Goal: Task Accomplishment & Management: Use online tool/utility

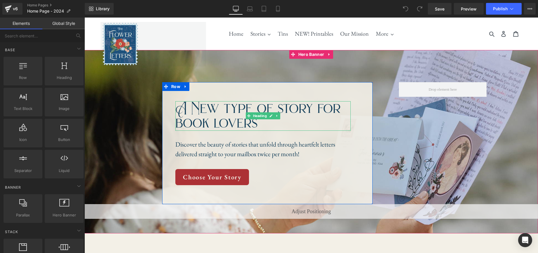
click at [254, 122] on h1 "A New type of story for book lovers" at bounding box center [262, 116] width 175 height 30
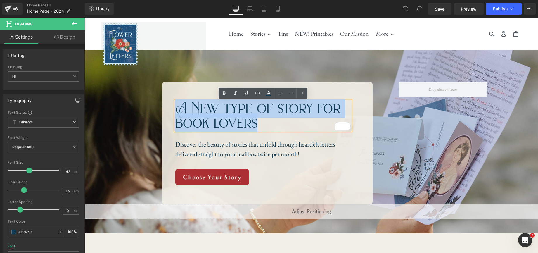
drag, startPoint x: 263, startPoint y: 125, endPoint x: 179, endPoint y: 108, distance: 85.0
click at [179, 108] on h1 "A New type of story for book lovers" at bounding box center [262, 116] width 175 height 30
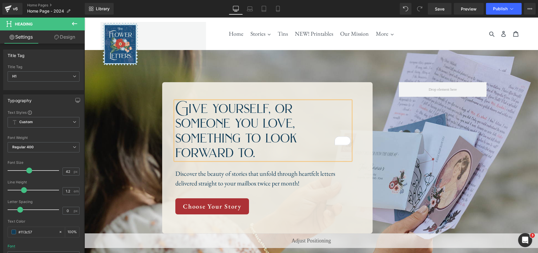
click at [271, 54] on div at bounding box center [312, 156] width 454 height 213
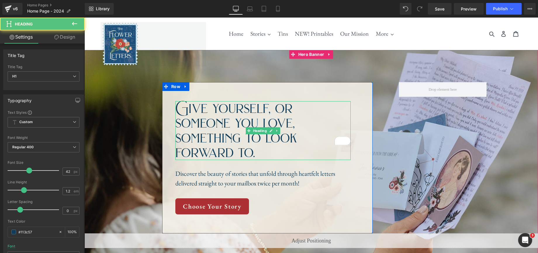
click at [294, 126] on h1 "Give yourself, or someone you love, something to look forward to." at bounding box center [262, 130] width 175 height 59
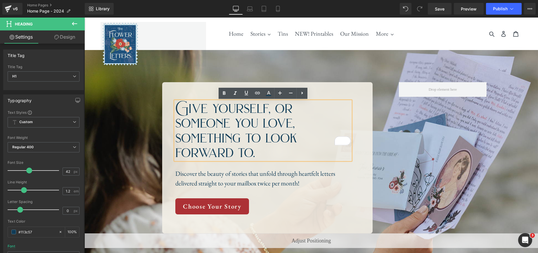
click at [297, 137] on h1 "Give yourself, or someone you love, something to look forward to." at bounding box center [262, 130] width 175 height 59
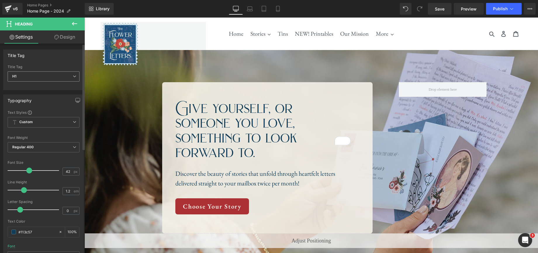
click at [74, 77] on span "H1" at bounding box center [44, 76] width 72 height 10
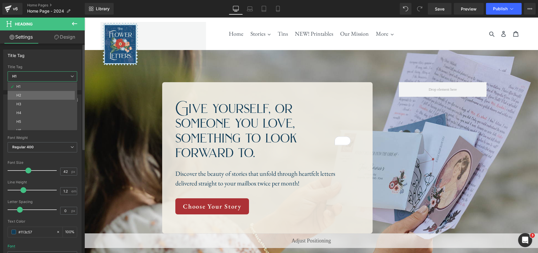
click at [57, 92] on li "H2" at bounding box center [44, 95] width 72 height 9
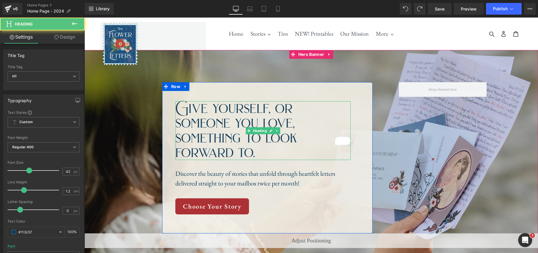
click at [310, 134] on h1 "Give yourself, or someone you love, something to look forward to." at bounding box center [262, 130] width 175 height 59
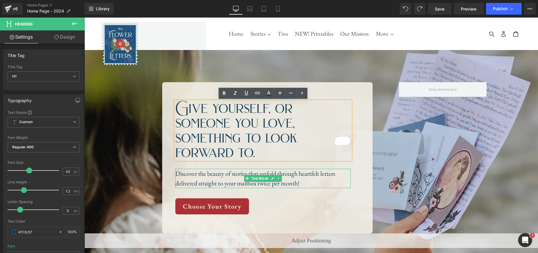
click at [228, 169] on p "Discover the beauty of stories that unfold through heartfelt letters delivered …" at bounding box center [262, 178] width 175 height 19
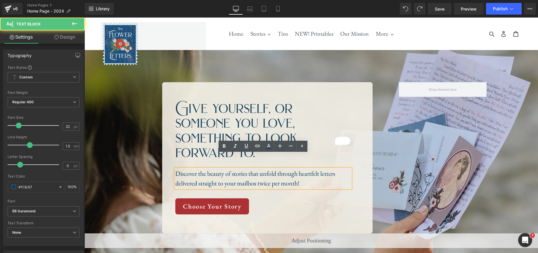
click at [305, 169] on p "Discover the beauty of stories that unfold through heartfelt letters delivered …" at bounding box center [262, 178] width 175 height 19
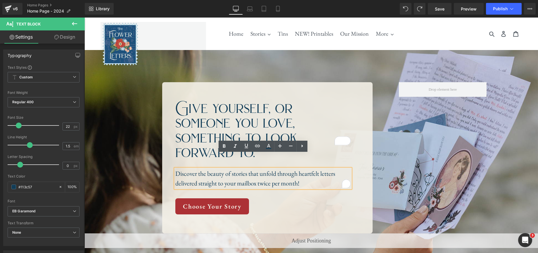
click at [306, 170] on p "Discover the beauty of stories that unfold through heartfelt letters delivered …" at bounding box center [262, 178] width 175 height 19
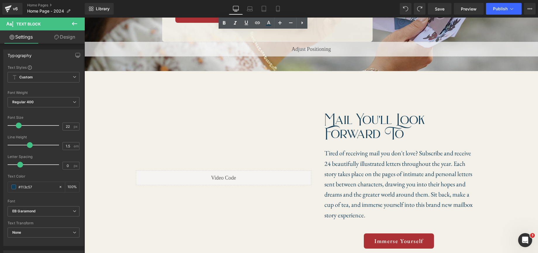
scroll to position [191, 0]
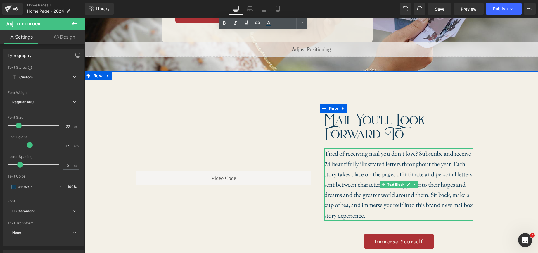
drag, startPoint x: 367, startPoint y: 140, endPoint x: 421, endPoint y: 137, distance: 53.9
click at [367, 148] on p "Tired of receiving mail you don't love? Subscribe and receive 24 beautifully il…" at bounding box center [399, 184] width 149 height 72
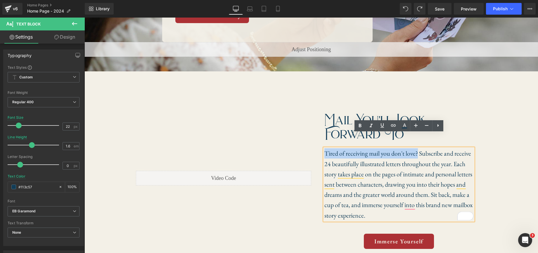
drag, startPoint x: 418, startPoint y: 139, endPoint x: 326, endPoint y: 143, distance: 92.5
click at [326, 148] on p "Tired of receiving mail you don't love? Subscribe and receive 24 beautifully il…" at bounding box center [399, 184] width 149 height 72
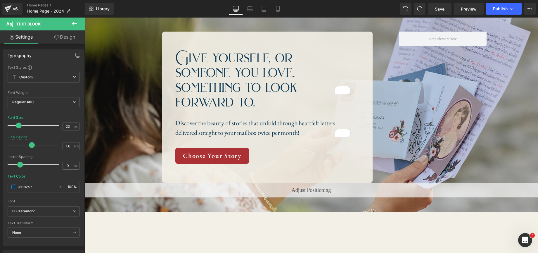
scroll to position [50, 0]
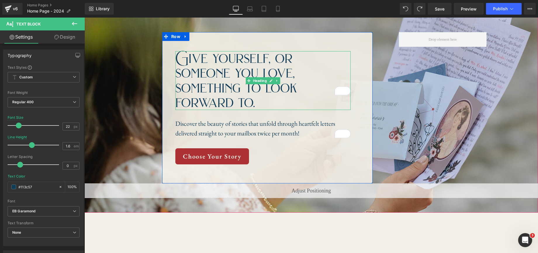
click at [307, 84] on h1 "Give yourself, or someone you love, something to look forward to." at bounding box center [262, 80] width 175 height 59
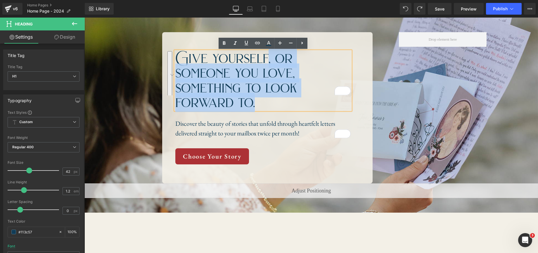
drag, startPoint x: 301, startPoint y: 88, endPoint x: 266, endPoint y: 61, distance: 44.2
click at [266, 61] on h1 "Give yourself, or someone you love, something to look forward to." at bounding box center [262, 80] width 175 height 59
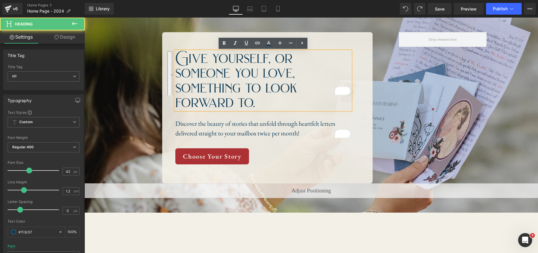
click at [292, 81] on h1 "Give yourself, or someone you love, something to look forward to." at bounding box center [262, 80] width 175 height 59
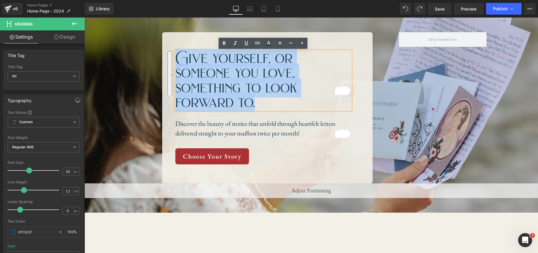
drag, startPoint x: 301, startPoint y: 89, endPoint x: 180, endPoint y: 60, distance: 124.3
click at [180, 60] on h1 "Give yourself, or someone you love, something to look forward to." at bounding box center [262, 80] width 175 height 59
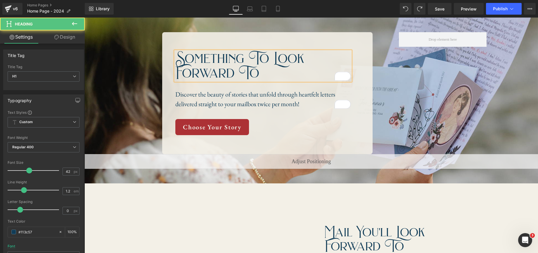
click at [265, 75] on h1 "Something To Look Forward To" at bounding box center [262, 66] width 175 height 30
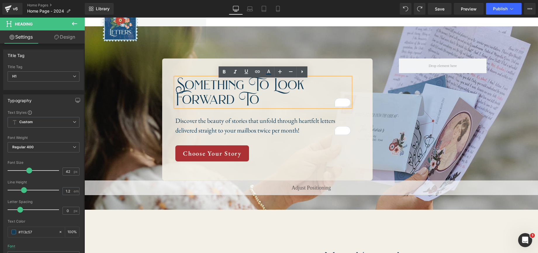
scroll to position [10, 0]
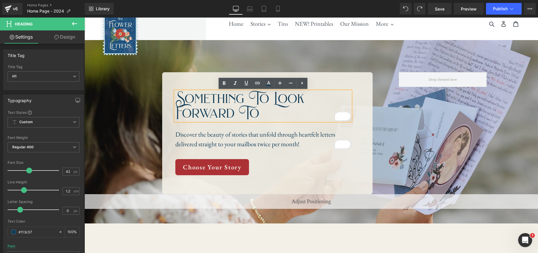
click at [283, 113] on h1 "Something To Look Forward To" at bounding box center [262, 106] width 175 height 30
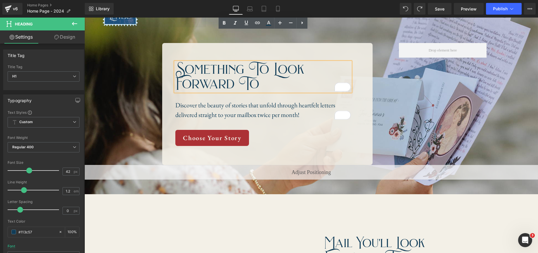
scroll to position [0, 0]
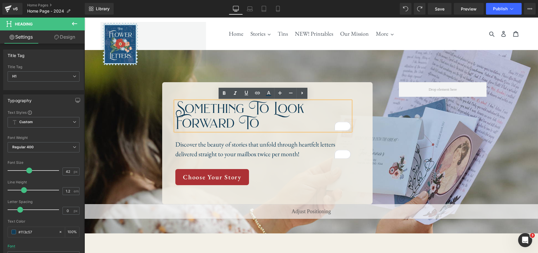
click at [289, 124] on h1 "Something To Look Forward To" at bounding box center [262, 116] width 175 height 30
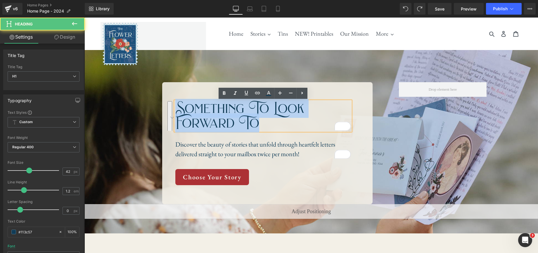
drag, startPoint x: 283, startPoint y: 122, endPoint x: 165, endPoint y: 107, distance: 119.0
click at [165, 107] on div "Something To Look Forward To Heading Discover the beauty of stories that unfold…" at bounding box center [267, 143] width 211 height 122
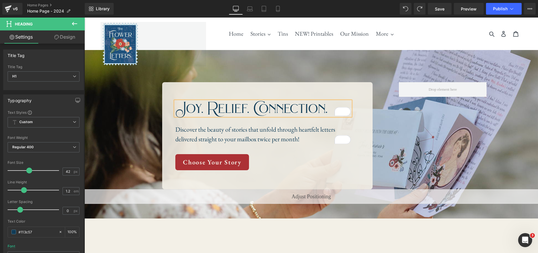
click at [280, 86] on div "Joy. Relief. Connection. Heading Discover the beauty of stories that unfold thr…" at bounding box center [267, 135] width 211 height 107
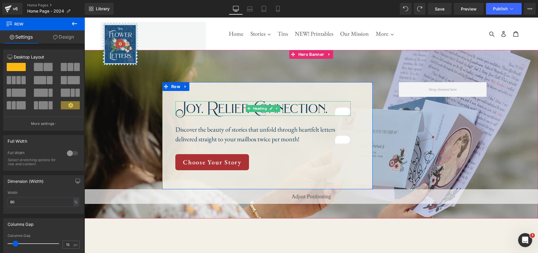
click at [327, 109] on h1 "Joy. Relief. Connection." at bounding box center [262, 108] width 175 height 15
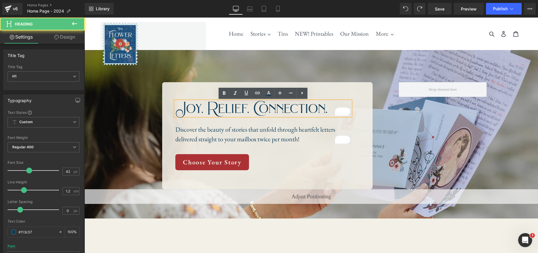
click at [327, 109] on h1 "Joy. Relief. Connection." at bounding box center [262, 108] width 175 height 15
click at [278, 55] on div at bounding box center [312, 134] width 454 height 168
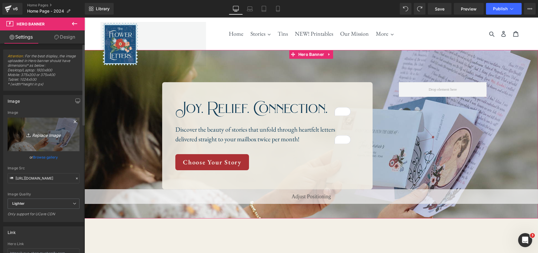
click at [43, 134] on icon "Replace Image" at bounding box center [43, 134] width 47 height 7
type input "C:\fakepath\Home Page Hero Mobile (1).jpg"
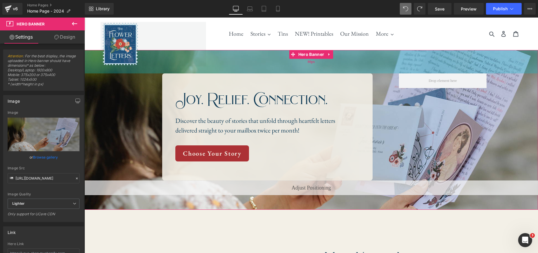
drag, startPoint x: 403, startPoint y: 75, endPoint x: 404, endPoint y: 67, distance: 8.8
click at [404, 67] on div "80px" at bounding box center [312, 61] width 454 height 23
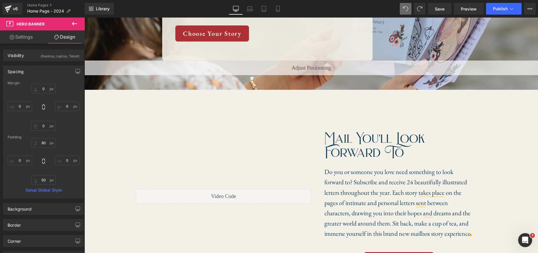
scroll to position [114, 0]
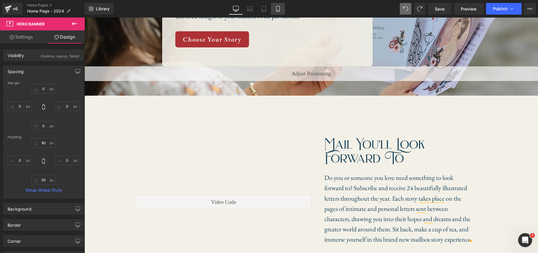
click at [274, 9] on link "Mobile" at bounding box center [278, 9] width 14 height 12
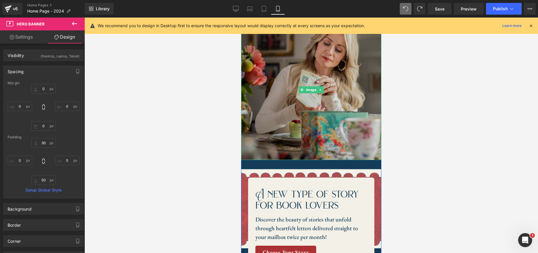
scroll to position [0, 0]
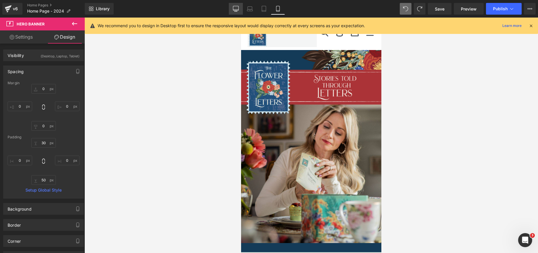
click at [234, 10] on icon at bounding box center [236, 8] width 6 height 4
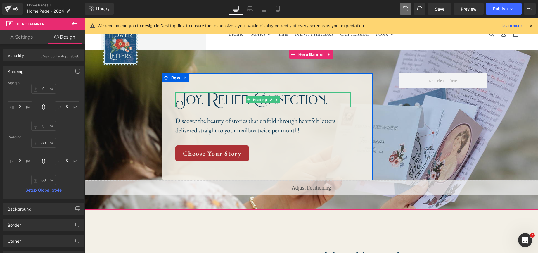
click at [298, 104] on h1 "Joy. Relief. Connection." at bounding box center [262, 99] width 175 height 15
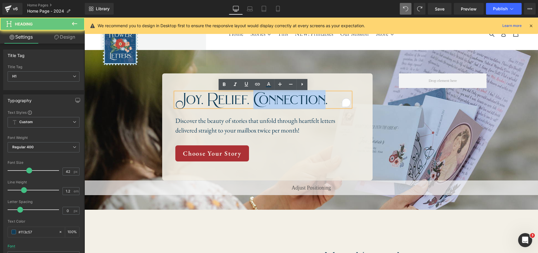
click at [298, 104] on h1 "Joy. Relief. Connection." at bounding box center [262, 99] width 175 height 15
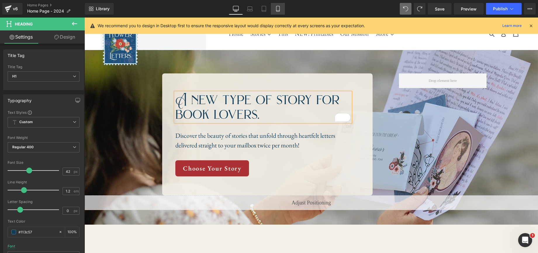
click at [281, 6] on icon at bounding box center [278, 9] width 6 height 6
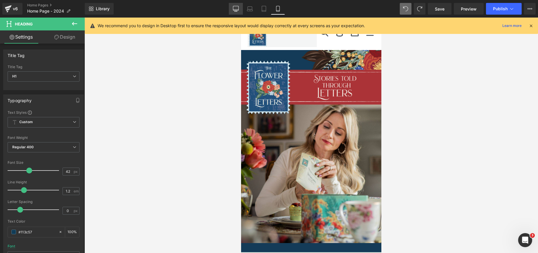
click at [233, 9] on link "Desktop" at bounding box center [236, 9] width 14 height 12
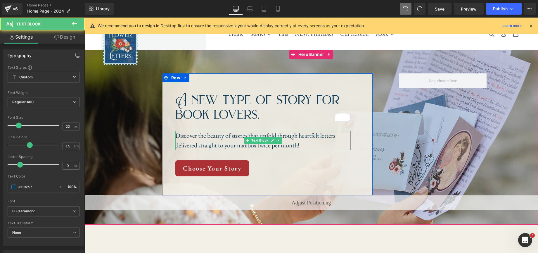
click at [322, 143] on p "Discover the beauty of stories that unfold through heartfelt letters delivered …" at bounding box center [262, 140] width 175 height 19
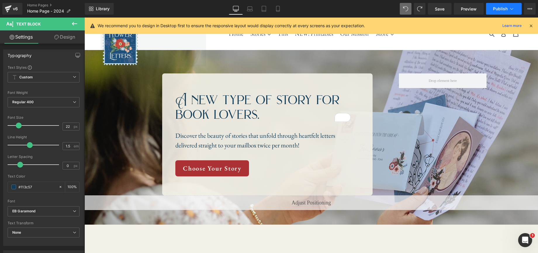
click at [503, 8] on span "Publish" at bounding box center [500, 8] width 15 height 5
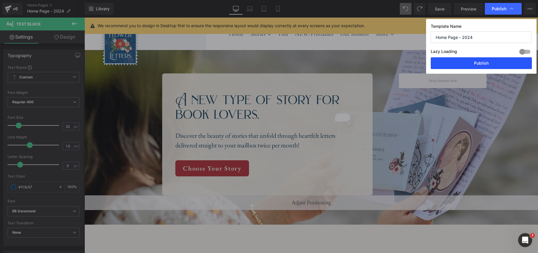
click at [485, 66] on button "Publish" at bounding box center [481, 63] width 101 height 12
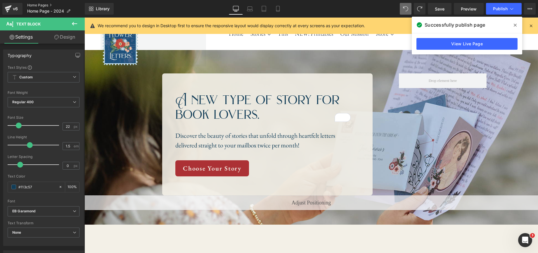
click at [34, 6] on link "Home Pages" at bounding box center [56, 5] width 58 height 5
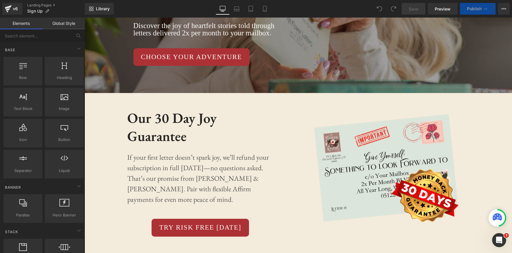
scroll to position [111, 0]
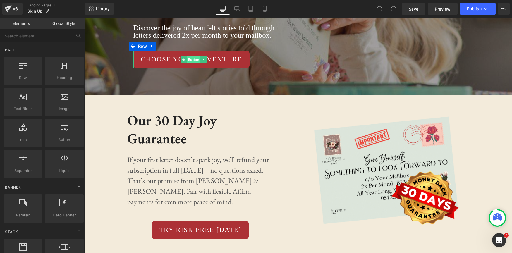
click at [191, 60] on span "Button" at bounding box center [193, 59] width 13 height 7
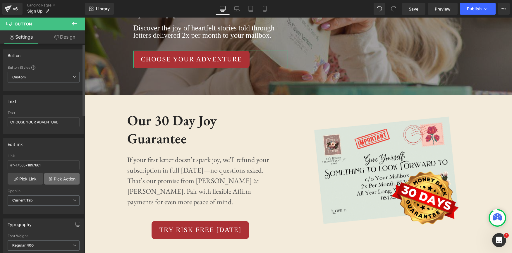
click at [65, 181] on link "Pick Action" at bounding box center [61, 179] width 35 height 12
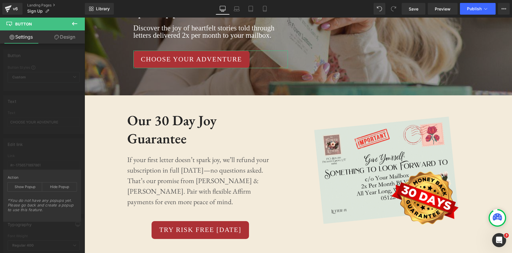
click at [47, 155] on div "Edit link #r-1756571897861 Link #r-1756571897861 Pick Link Pick Action Current …" at bounding box center [43, 174] width 87 height 80
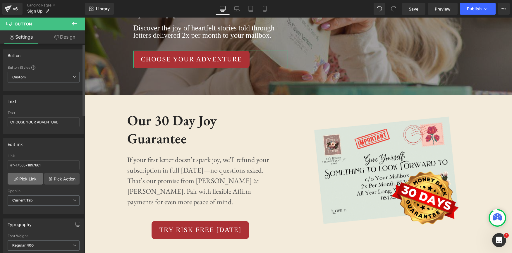
click at [32, 175] on link "Pick Link" at bounding box center [25, 179] width 35 height 12
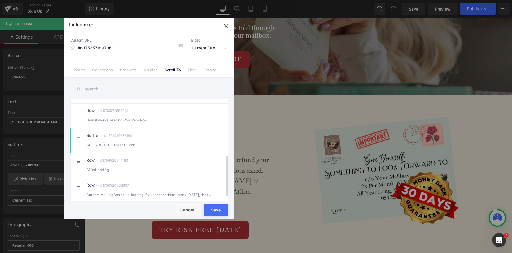
scroll to position [139, 0]
click at [159, 142] on div "Button - id:1756391637163 GET STARTED TODAYButton" at bounding box center [158, 140] width 144 height 15
click at [215, 211] on button "Save" at bounding box center [216, 210] width 25 height 12
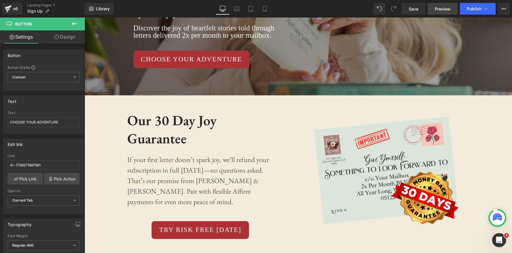
click at [447, 11] on span "Preview" at bounding box center [443, 9] width 16 height 6
click at [417, 10] on span "Save" at bounding box center [414, 9] width 10 height 6
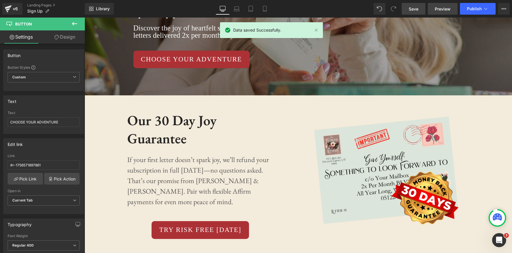
click at [447, 8] on span "Preview" at bounding box center [443, 9] width 16 height 6
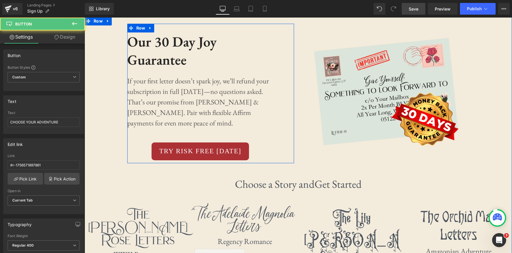
scroll to position [212, 0]
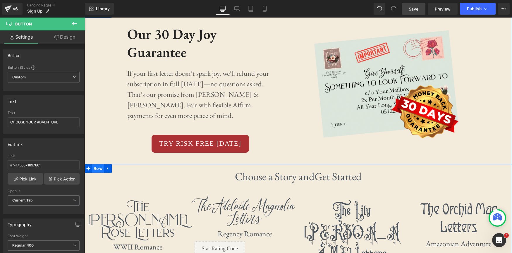
click at [99, 169] on span "Row" at bounding box center [98, 168] width 12 height 9
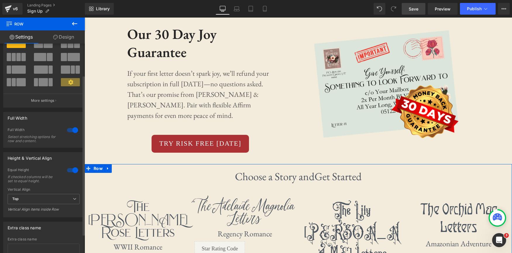
scroll to position [0, 0]
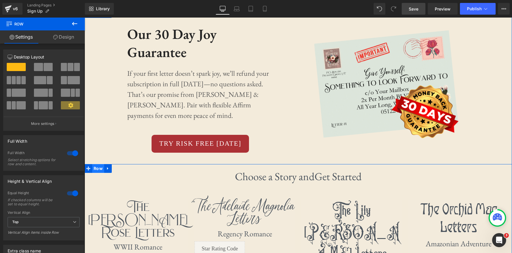
click at [98, 169] on span "Row" at bounding box center [98, 168] width 12 height 9
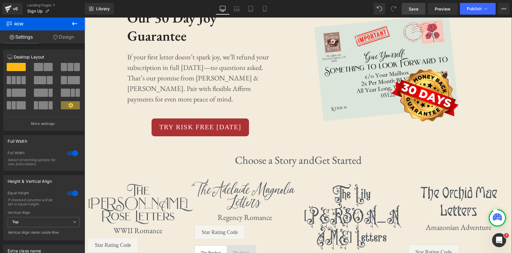
scroll to position [202, 0]
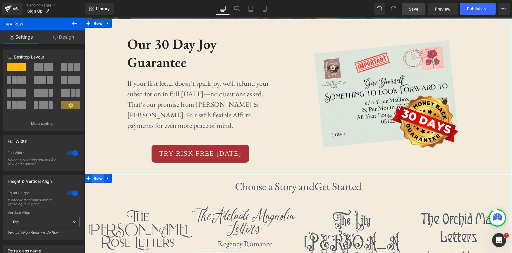
click at [101, 181] on span "Row" at bounding box center [98, 178] width 12 height 9
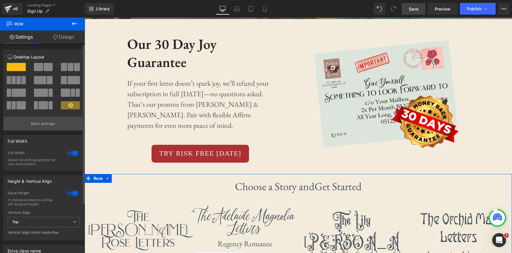
click at [49, 123] on p "More settings" at bounding box center [42, 123] width 23 height 5
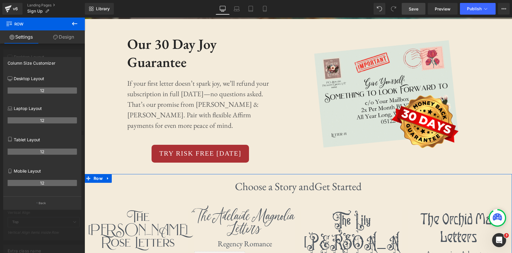
click at [74, 35] on link "Design" at bounding box center [63, 36] width 42 height 13
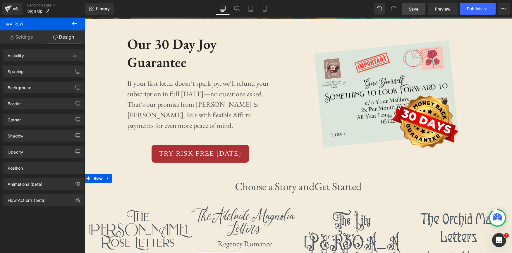
click at [27, 37] on link "Settings" at bounding box center [21, 36] width 42 height 13
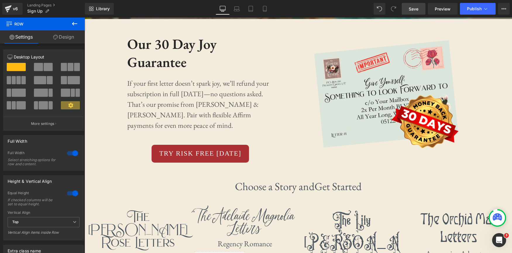
click at [72, 24] on icon at bounding box center [74, 24] width 5 height 4
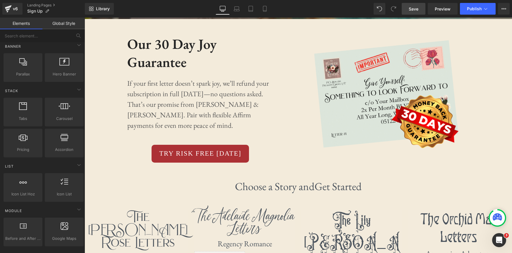
scroll to position [0, 0]
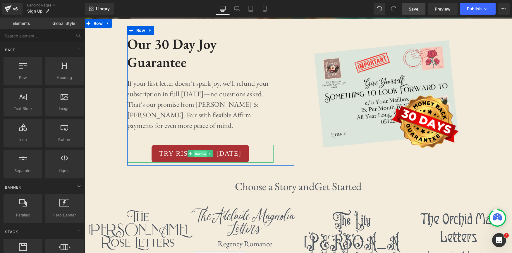
click at [197, 155] on span "Button" at bounding box center [199, 153] width 13 height 7
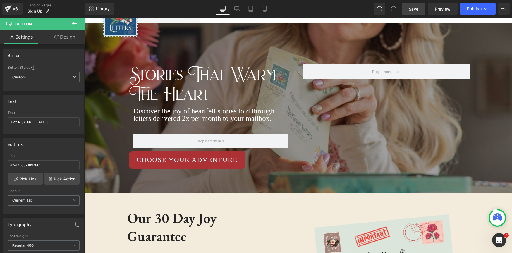
scroll to position [34, 0]
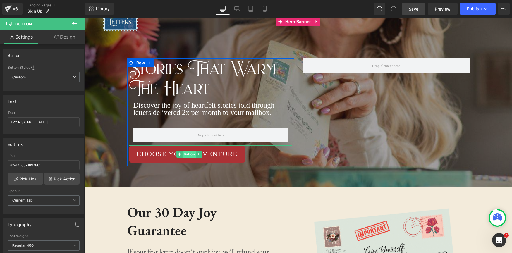
click at [185, 156] on span "Button" at bounding box center [188, 154] width 13 height 7
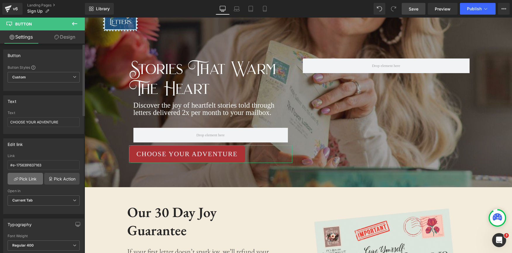
click at [27, 182] on link "Pick Link" at bounding box center [25, 179] width 35 height 12
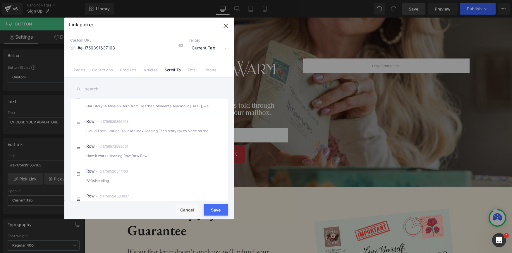
scroll to position [147, 0]
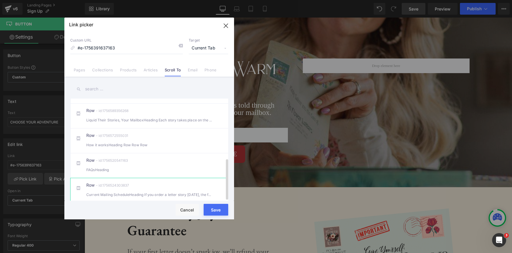
click at [161, 183] on div "Row - id:1756524303837 Current Mailing ScheduleHeading If you order a letter st…" at bounding box center [158, 190] width 144 height 15
click at [215, 208] on button "Save" at bounding box center [216, 210] width 25 height 12
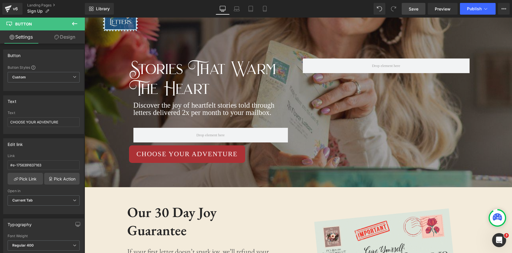
click at [418, 10] on span "Save" at bounding box center [414, 9] width 10 height 6
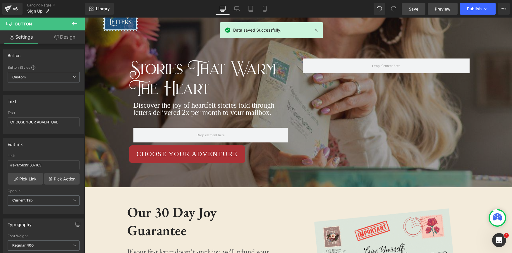
click at [435, 12] on link "Preview" at bounding box center [443, 9] width 30 height 12
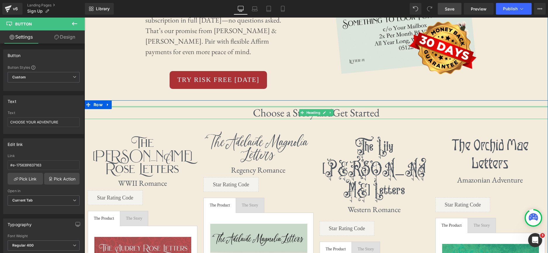
scroll to position [274, 0]
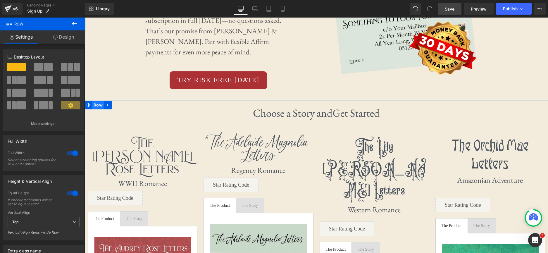
click at [97, 106] on span "Row" at bounding box center [98, 105] width 12 height 9
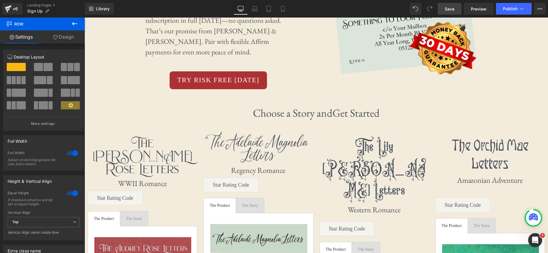
click at [75, 22] on icon at bounding box center [74, 23] width 7 height 7
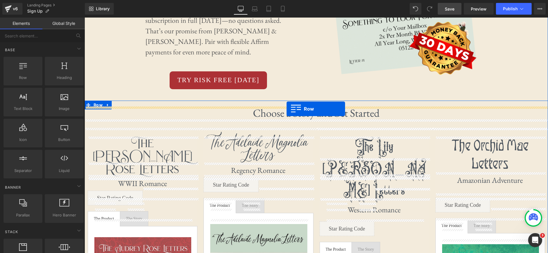
drag, startPoint x: 110, startPoint y: 89, endPoint x: 287, endPoint y: 109, distance: 178.6
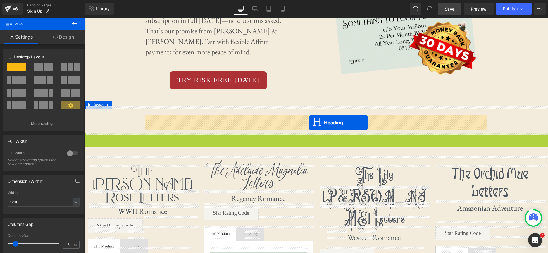
drag, startPoint x: 301, startPoint y: 139, endPoint x: 309, endPoint y: 123, distance: 18.7
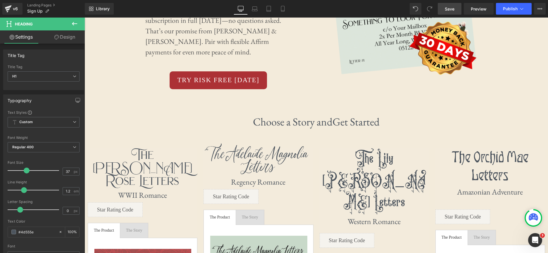
click at [449, 10] on span "Save" at bounding box center [450, 9] width 10 height 6
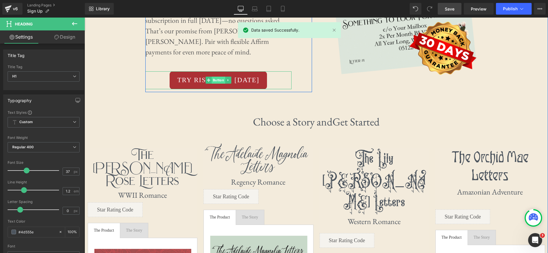
click at [215, 81] on span "Button" at bounding box center [217, 80] width 13 height 7
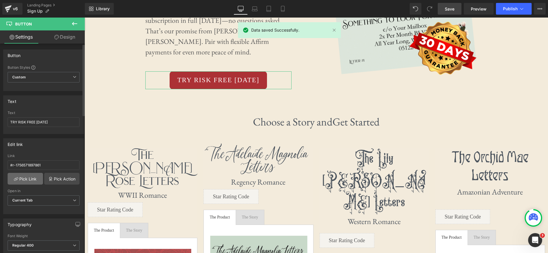
click at [27, 180] on link "Pick Link" at bounding box center [25, 179] width 35 height 12
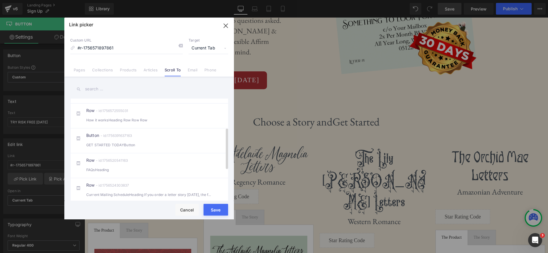
scroll to position [0, 0]
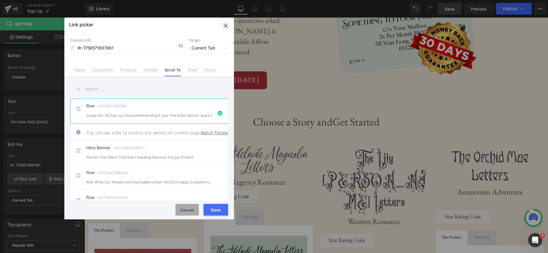
click at [187, 208] on button "Cancel" at bounding box center [186, 210] width 23 height 12
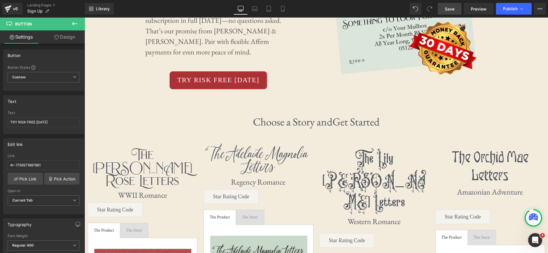
click at [449, 11] on span "Save" at bounding box center [450, 9] width 10 height 6
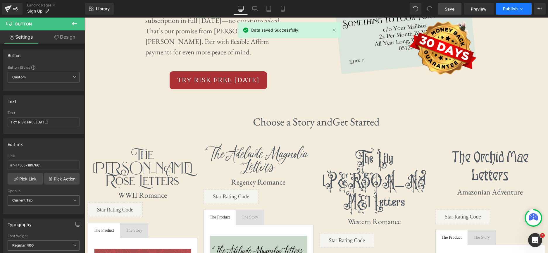
click at [511, 9] on icon at bounding box center [522, 9] width 6 height 6
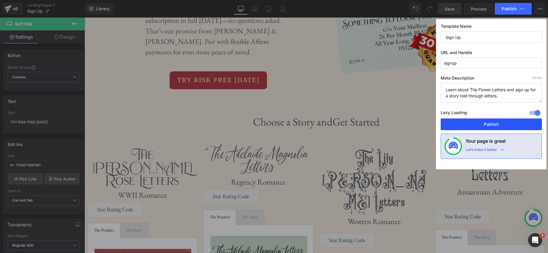
drag, startPoint x: 490, startPoint y: 125, endPoint x: 352, endPoint y: 80, distance: 145.6
click at [490, 125] on button "Publish" at bounding box center [491, 124] width 101 height 12
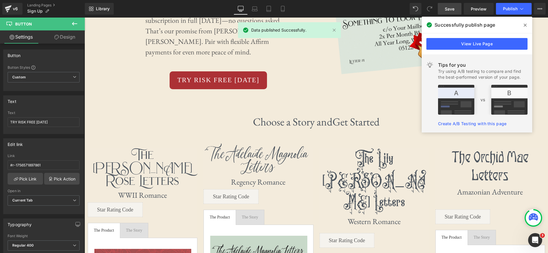
click at [511, 25] on icon at bounding box center [525, 25] width 3 height 5
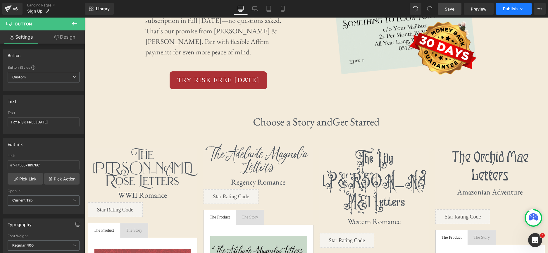
click at [511, 9] on span "Publish" at bounding box center [510, 8] width 15 height 5
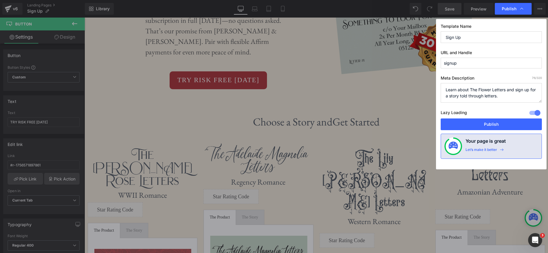
drag, startPoint x: 476, startPoint y: 88, endPoint x: 392, endPoint y: 70, distance: 85.5
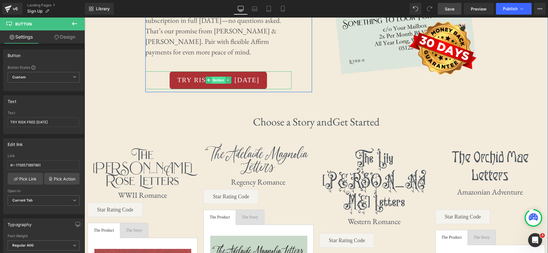
click at [216, 80] on span "Button" at bounding box center [217, 80] width 13 height 7
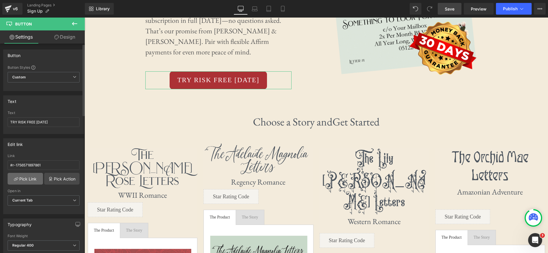
click at [27, 178] on link "Pick Link" at bounding box center [25, 179] width 35 height 12
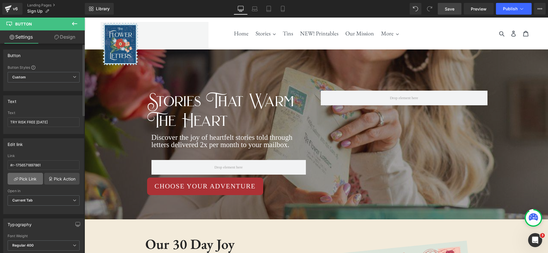
click at [30, 177] on link "Pick Link" at bounding box center [25, 179] width 35 height 12
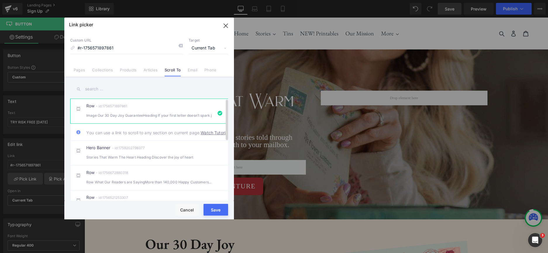
click at [201, 136] on link "Watch Tutorial" at bounding box center [215, 133] width 28 height 6
click at [228, 24] on icon "button" at bounding box center [225, 25] width 9 height 9
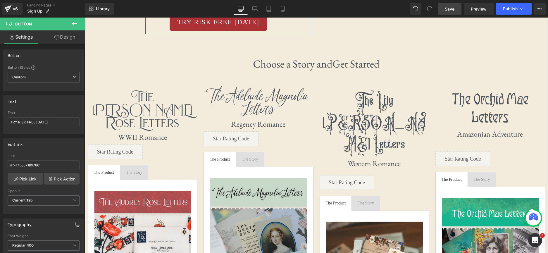
scroll to position [344, 0]
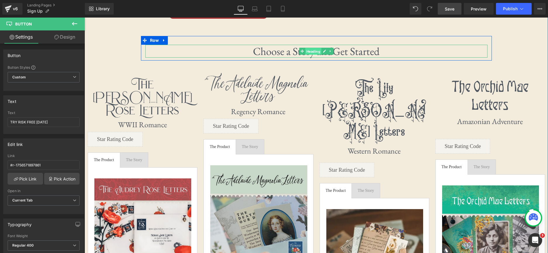
click at [312, 52] on span "Heading" at bounding box center [313, 51] width 16 height 7
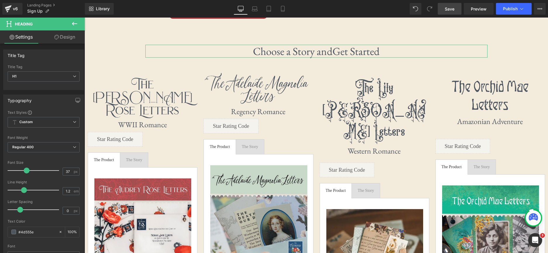
click at [69, 39] on link "Design" at bounding box center [65, 36] width 42 height 13
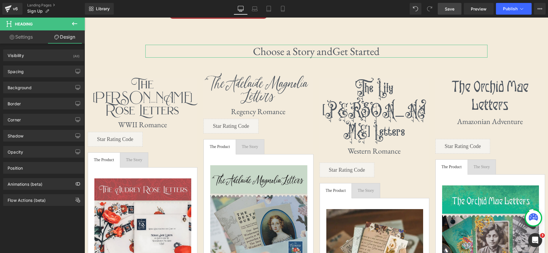
click at [30, 38] on link "Settings" at bounding box center [21, 36] width 42 height 13
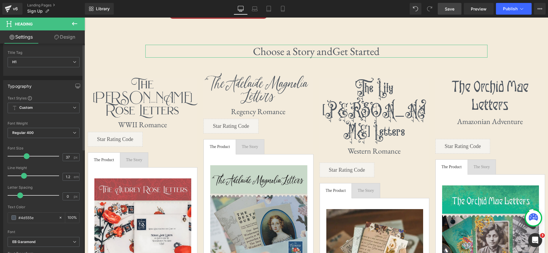
scroll to position [0, 0]
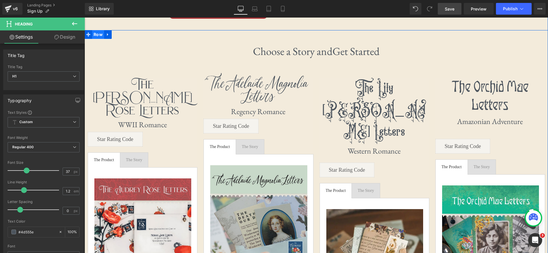
click at [101, 35] on span "Row" at bounding box center [98, 34] width 12 height 9
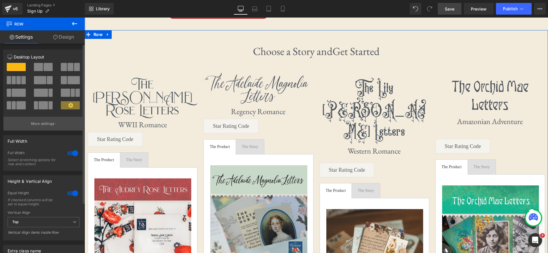
click at [49, 124] on p "More settings" at bounding box center [42, 123] width 23 height 5
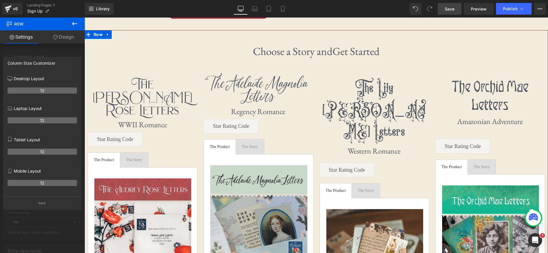
click at [63, 51] on div at bounding box center [42, 137] width 85 height 238
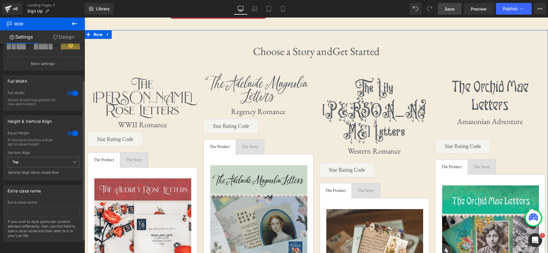
scroll to position [66, 0]
click at [73, 159] on icon at bounding box center [75, 161] width 4 height 4
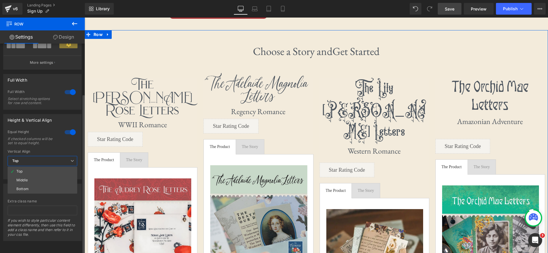
click at [71, 159] on icon at bounding box center [72, 161] width 4 height 4
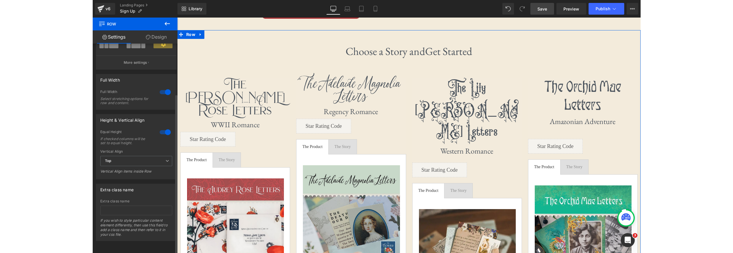
scroll to position [0, 0]
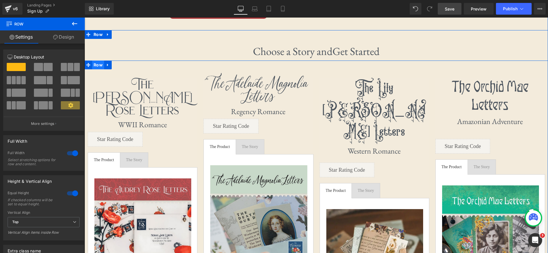
click at [96, 65] on span "Row" at bounding box center [98, 65] width 12 height 9
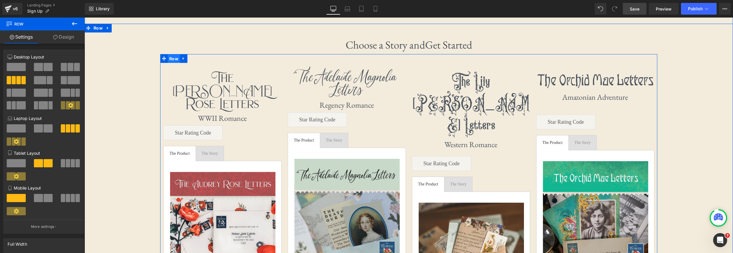
click at [175, 58] on span "Row" at bounding box center [174, 58] width 12 height 9
click at [184, 62] on link at bounding box center [184, 58] width 8 height 9
click at [174, 58] on span "Row" at bounding box center [174, 58] width 12 height 9
click at [75, 25] on icon at bounding box center [74, 23] width 7 height 7
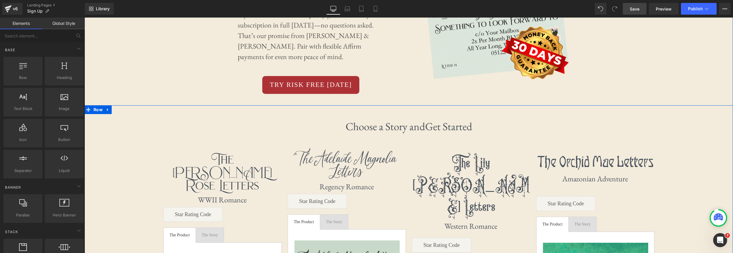
scroll to position [260, 0]
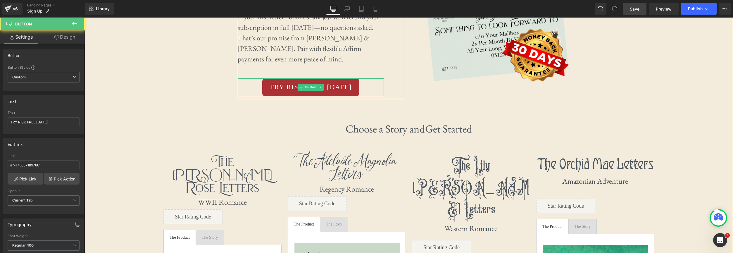
click at [304, 89] on div "TRY RISK FREE [DATE] Button" at bounding box center [311, 87] width 146 height 18
click at [309, 87] on span "Button" at bounding box center [310, 87] width 13 height 7
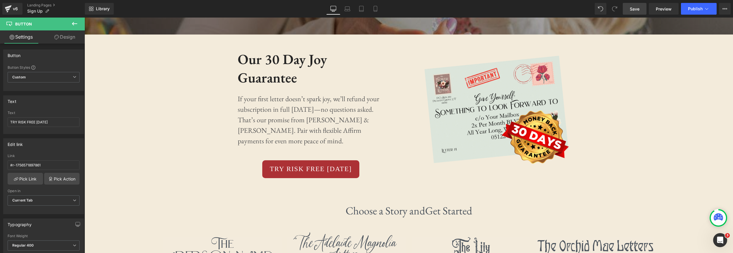
scroll to position [207, 0]
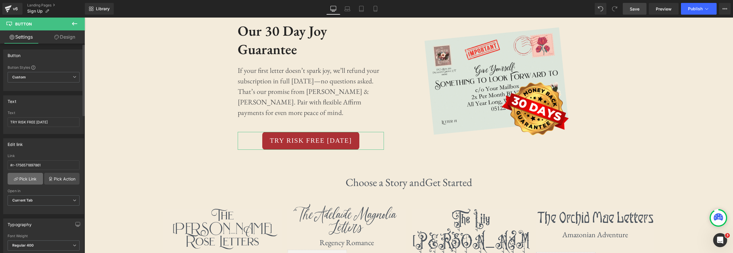
click at [32, 178] on link "Pick Link" at bounding box center [25, 179] width 35 height 12
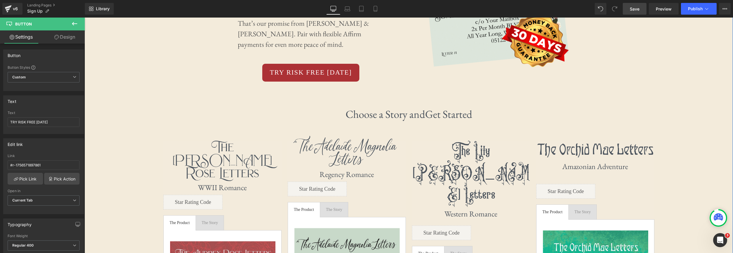
scroll to position [362, 0]
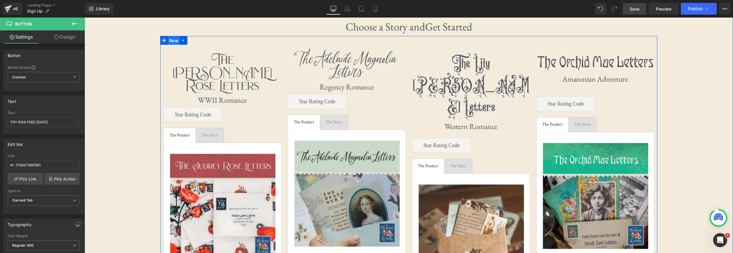
click at [178, 43] on span "Row" at bounding box center [174, 40] width 12 height 9
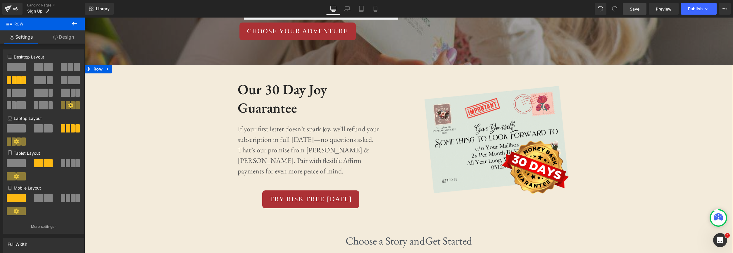
scroll to position [0, 0]
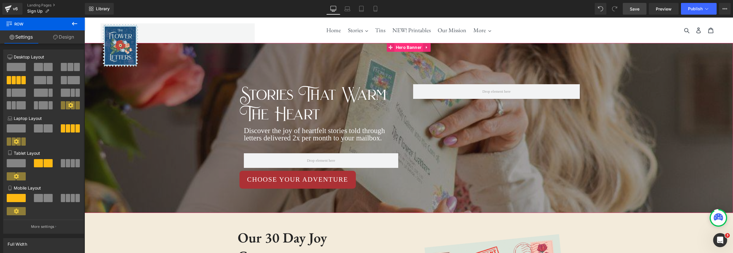
click at [406, 49] on span "Hero Banner" at bounding box center [408, 47] width 29 height 9
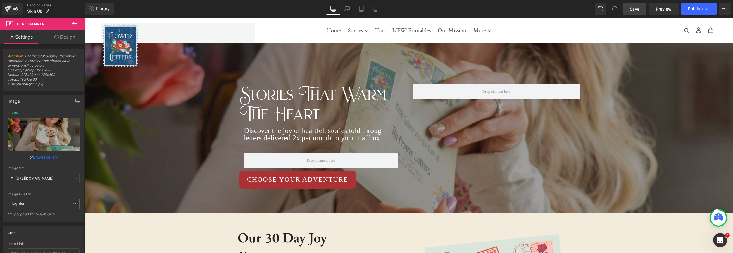
click at [11, 24] on icon at bounding box center [9, 23] width 7 height 5
click at [70, 39] on link "Design" at bounding box center [65, 36] width 42 height 13
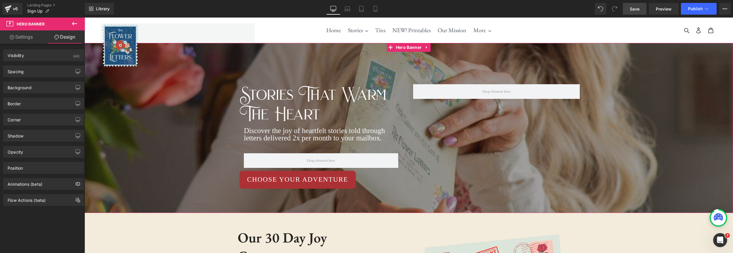
click at [25, 37] on link "Settings" at bounding box center [21, 36] width 42 height 13
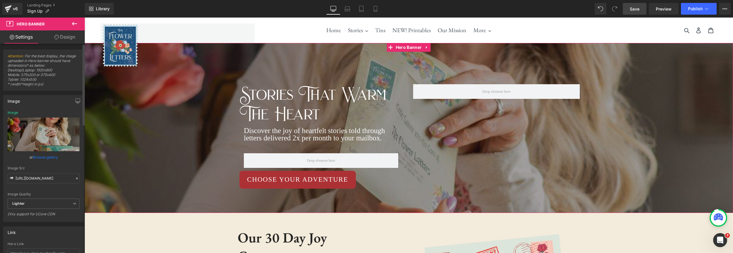
click at [54, 80] on span "Attention : For the best display, the image uploaded in Hero banner should have…" at bounding box center [44, 72] width 72 height 37
click at [15, 99] on div "Image" at bounding box center [14, 99] width 12 height 8
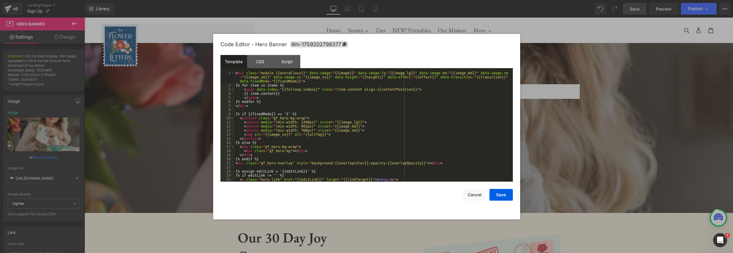
click at [402, 0] on div "Hero Banner You are previewing how the will restyle your page. You can not edit…" at bounding box center [366, 0] width 733 height 0
click at [477, 194] on button "Cancel" at bounding box center [474, 195] width 23 height 12
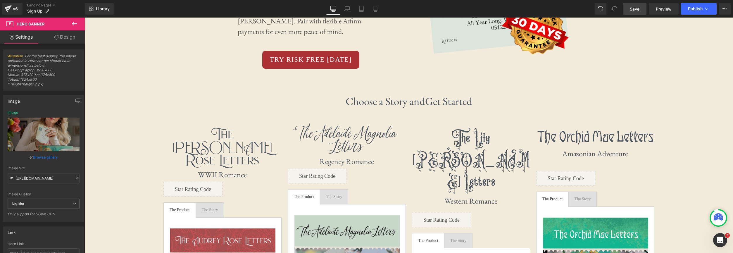
scroll to position [291, 0]
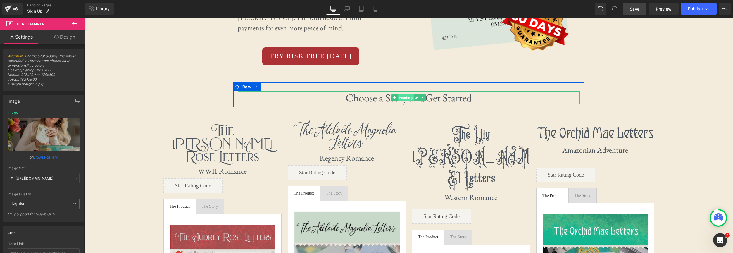
click at [407, 98] on span "Heading" at bounding box center [406, 97] width 16 height 7
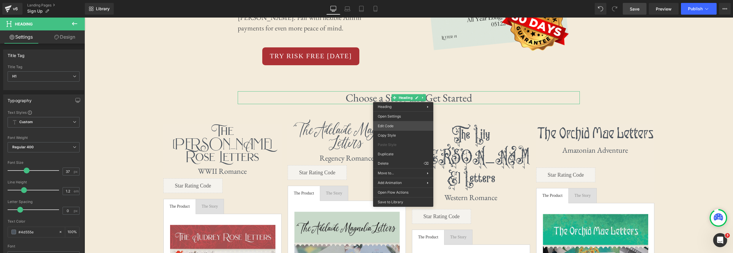
click at [402, 0] on div "Heading You are previewing how the will restyle your page. You can not edit Ele…" at bounding box center [366, 0] width 733 height 0
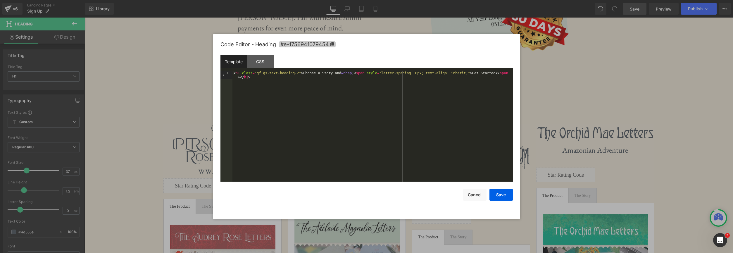
click at [306, 47] on span "#e-1756941079454" at bounding box center [307, 44] width 57 height 6
drag, startPoint x: 473, startPoint y: 197, endPoint x: 465, endPoint y: 187, distance: 12.9
click at [473, 197] on button "Cancel" at bounding box center [474, 195] width 23 height 12
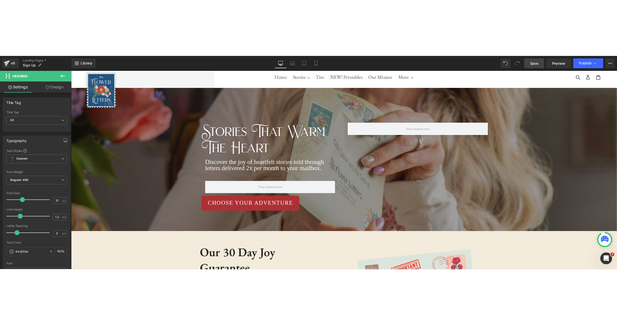
scroll to position [0, 0]
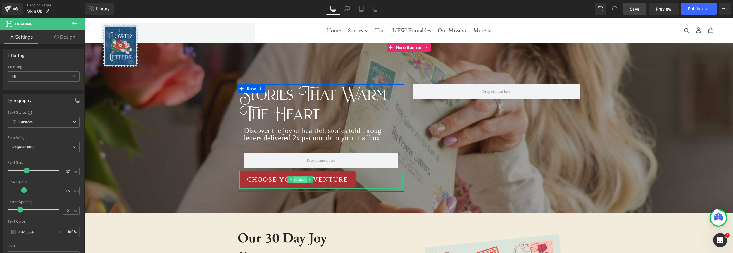
click at [295, 181] on span "Button" at bounding box center [299, 179] width 13 height 7
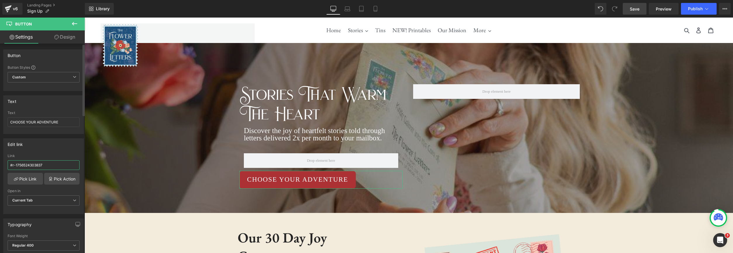
click at [61, 165] on input "#r-1756524303837" at bounding box center [44, 165] width 72 height 10
paste input "e-1756941079454"
type input "#e-1756941079454"
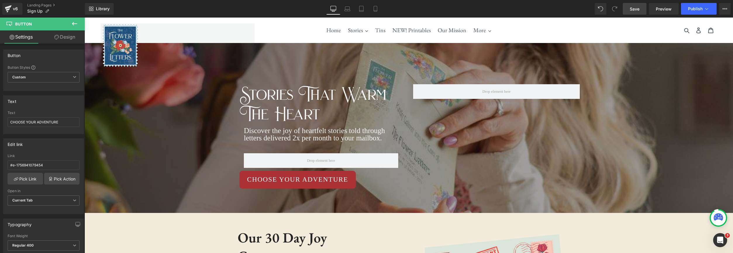
click at [511, 12] on link "Save" at bounding box center [635, 9] width 24 height 12
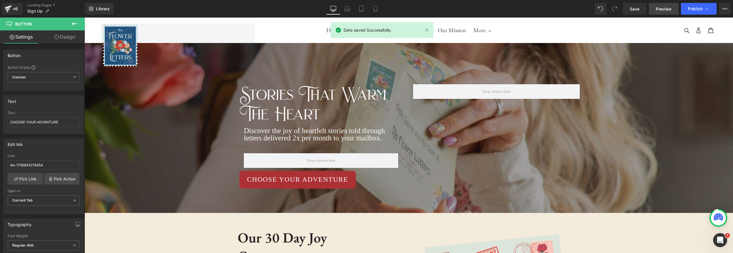
click at [511, 14] on link "Preview" at bounding box center [664, 9] width 30 height 12
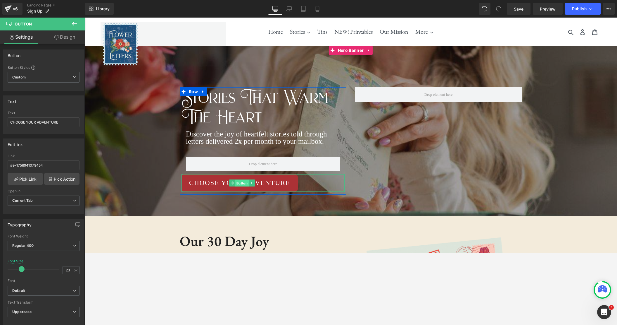
click at [245, 184] on span "Button" at bounding box center [241, 183] width 13 height 7
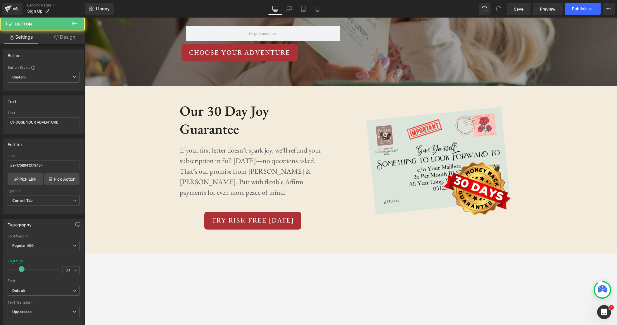
scroll to position [155, 0]
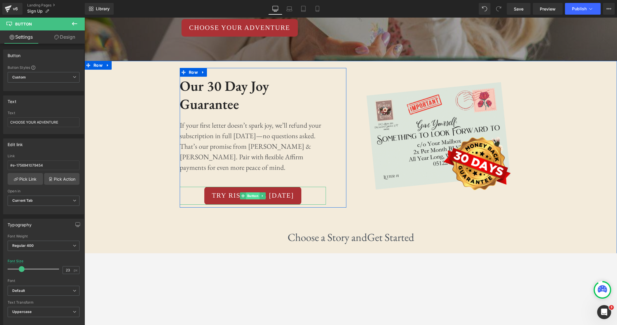
click at [251, 197] on span "Button" at bounding box center [252, 195] width 13 height 7
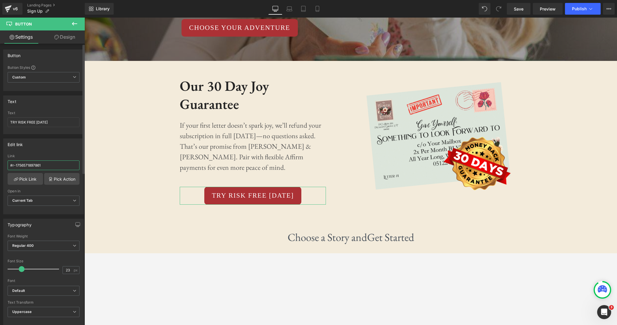
click at [55, 164] on input "#r-1756571897861" at bounding box center [44, 165] width 72 height 10
paste input "e-1756941079454"
type input "#e-1756941079454"
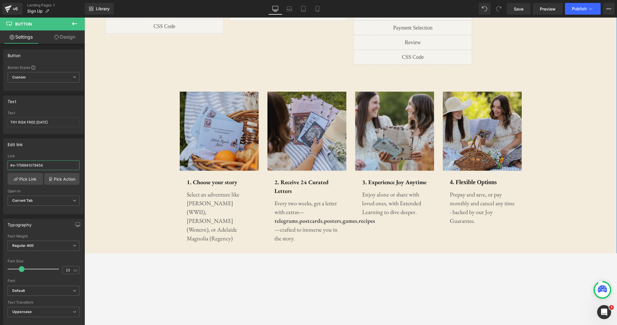
scroll to position [709, 0]
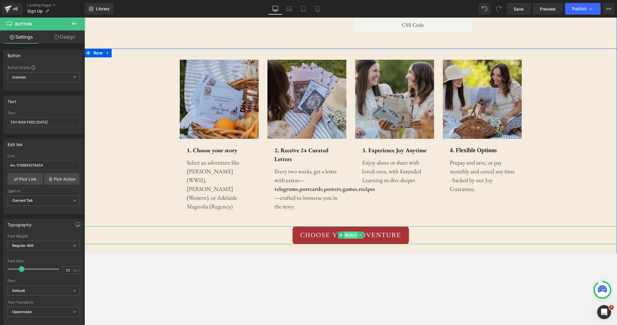
click at [350, 231] on span "Button" at bounding box center [350, 234] width 13 height 7
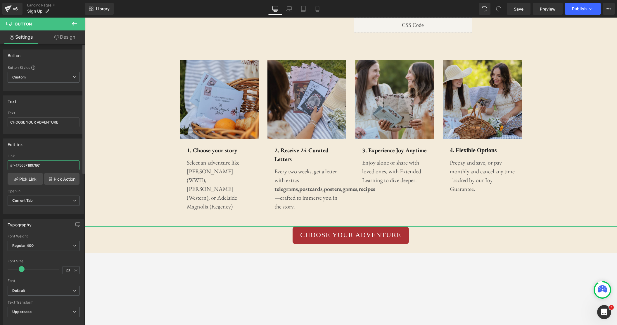
click at [50, 166] on input "#r-1756571897861" at bounding box center [44, 165] width 72 height 10
paste input "e-1756941079454"
type input "#e-1756941079454"
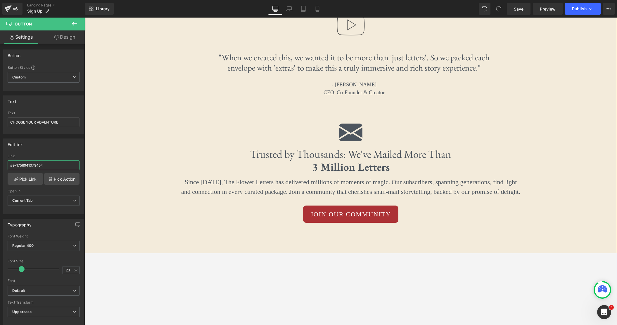
scroll to position [976, 0]
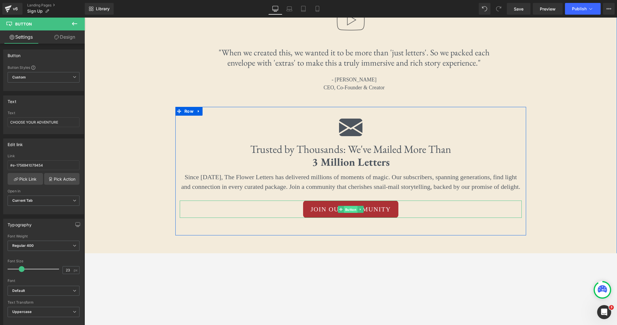
click at [350, 206] on span "Button" at bounding box center [350, 209] width 13 height 7
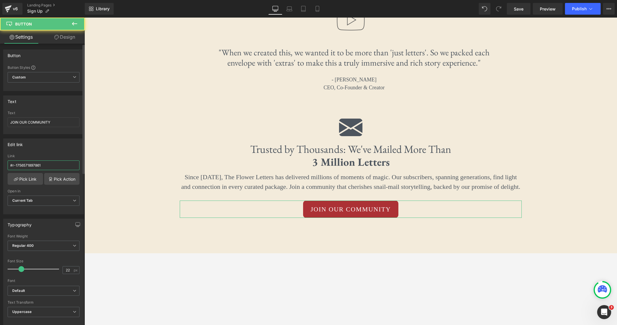
click at [54, 166] on input "#r-1756571897861" at bounding box center [44, 165] width 72 height 10
paste input "e-1756941079454"
type input "#e-1756941079454"
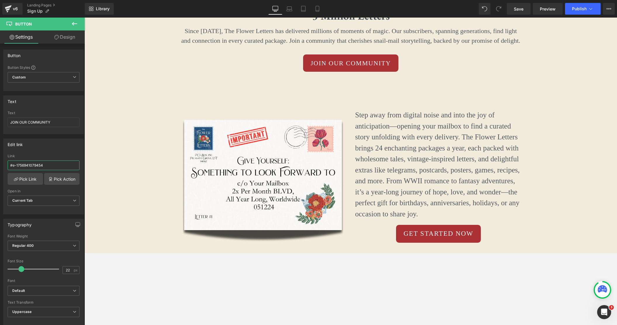
scroll to position [1096, 0]
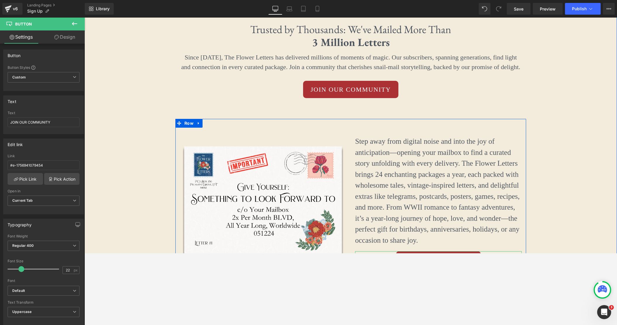
click at [436, 253] on span "Button" at bounding box center [438, 259] width 13 height 7
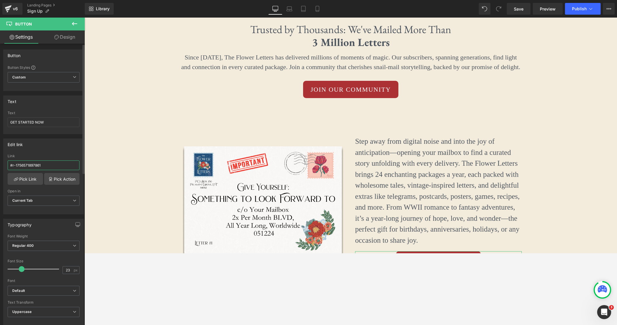
click at [54, 162] on input "#r-1756571897861" at bounding box center [44, 165] width 72 height 10
paste input "e-1756941079454"
type input "#e-1756941079454"
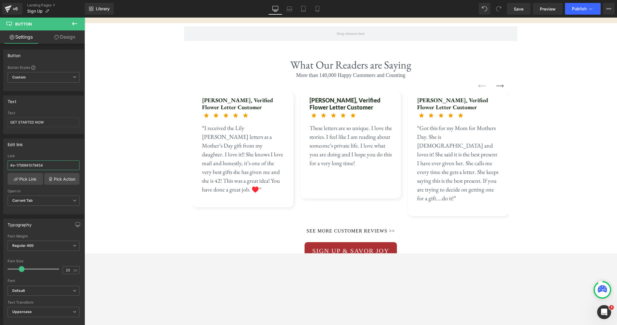
scroll to position [1363, 0]
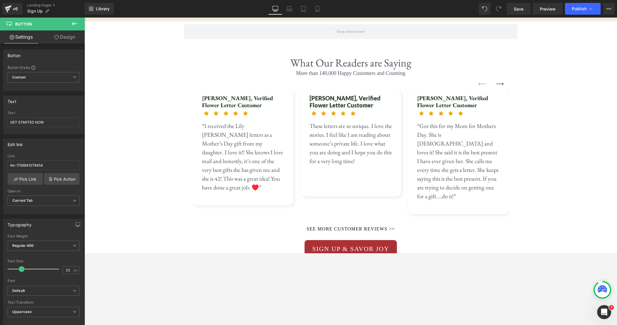
click at [340, 240] on div "SIGN UP & SAVOR JOY Button" at bounding box center [351, 248] width 316 height 17
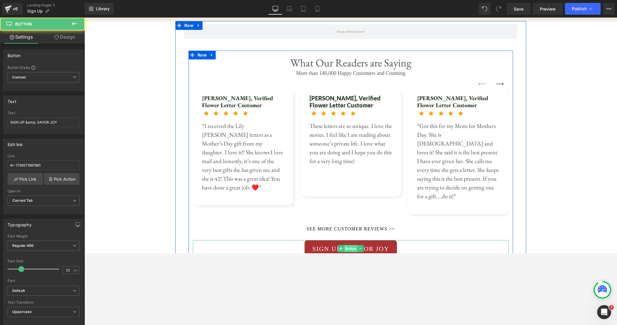
click at [352, 245] on span "Button" at bounding box center [350, 248] width 13 height 7
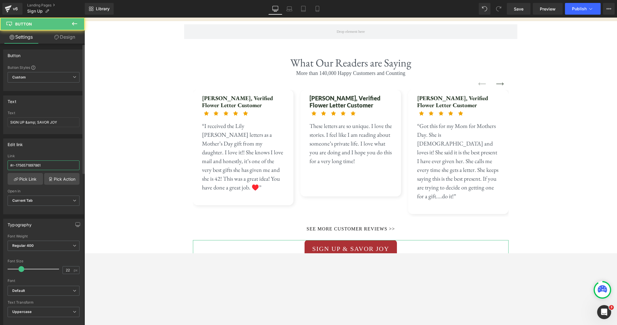
click at [49, 165] on input "#r-1756571897861" at bounding box center [44, 165] width 72 height 10
type input "#e-1756941079454"
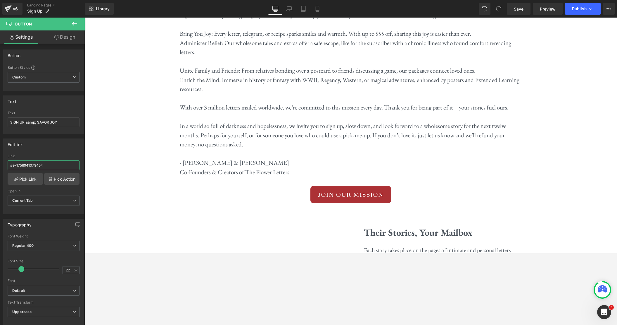
scroll to position [1796, 0]
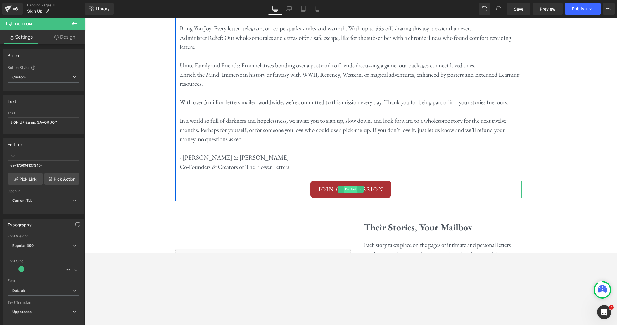
click at [349, 185] on span "Button" at bounding box center [350, 188] width 13 height 7
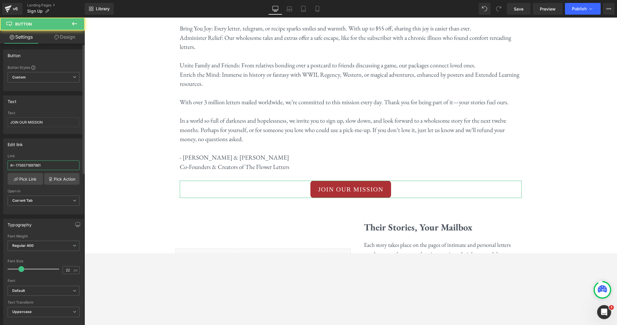
click at [58, 166] on input "#r-1756571897861" at bounding box center [44, 165] width 72 height 10
click at [57, 166] on input "#r-1756571897861" at bounding box center [44, 165] width 72 height 10
paste input "#e-1756941079454"
click at [67, 164] on input "#r-1756571897861#e-1756941079454" at bounding box center [44, 165] width 72 height 10
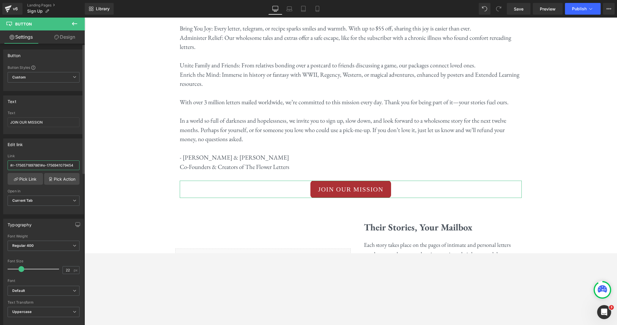
click at [67, 164] on input "#r-1756571897861#e-1756941079454" at bounding box center [44, 165] width 72 height 10
paste input "text"
type input "#e-1756941079454"
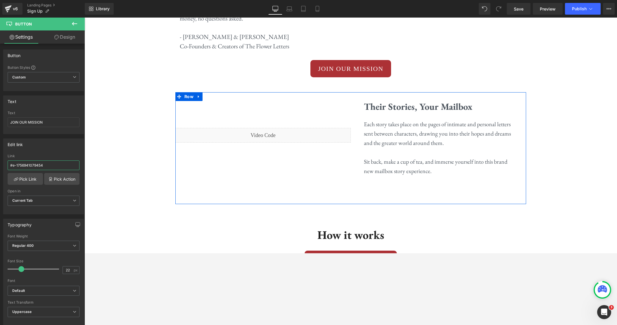
scroll to position [1918, 0]
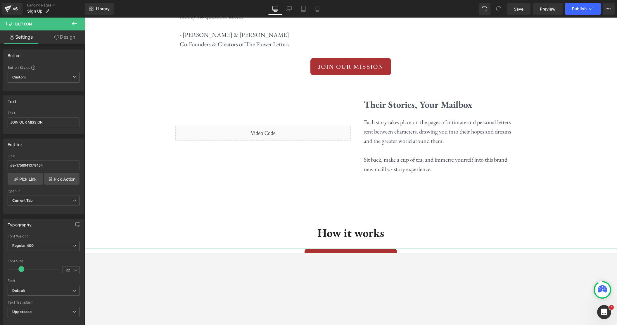
click at [353, 248] on div "GET STARTED [DATE] Button" at bounding box center [351, 257] width 533 height 18
click at [352, 253] on span "Button" at bounding box center [350, 257] width 13 height 7
click at [53, 164] on input "#r-1756571897861" at bounding box center [44, 165] width 72 height 10
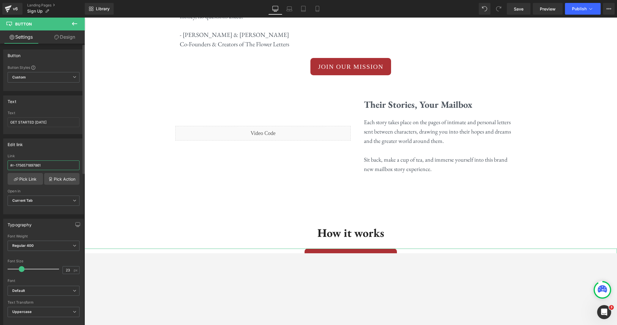
type input "#e-1756941079454"
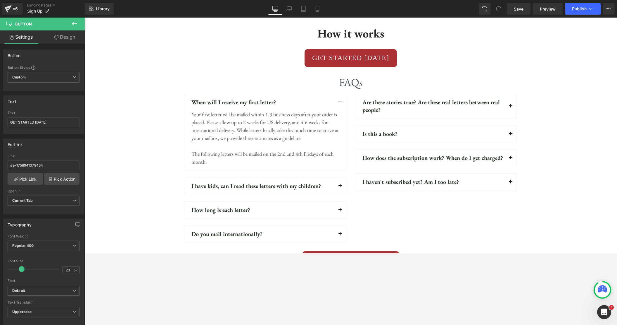
click at [349, 251] on div "GET STARTED NOW Button" at bounding box center [351, 261] width 342 height 20
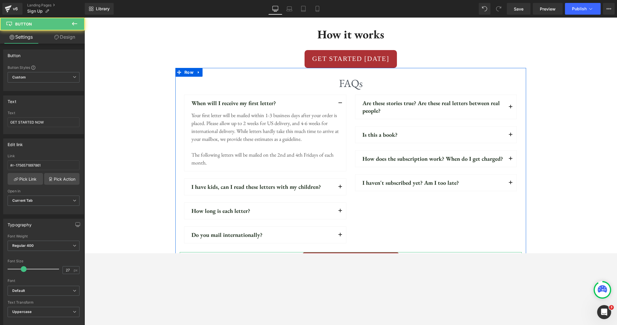
click at [351, 253] on span "Button" at bounding box center [350, 261] width 13 height 7
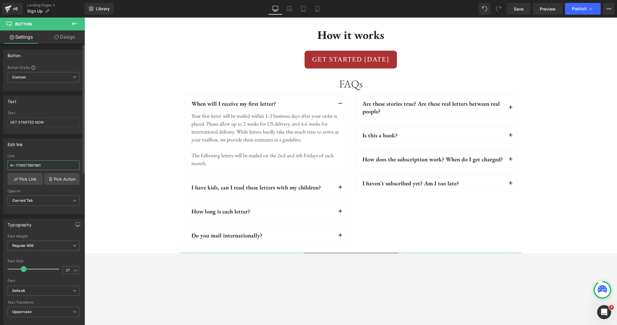
click at [51, 162] on input "#r-1756571897861" at bounding box center [44, 165] width 72 height 10
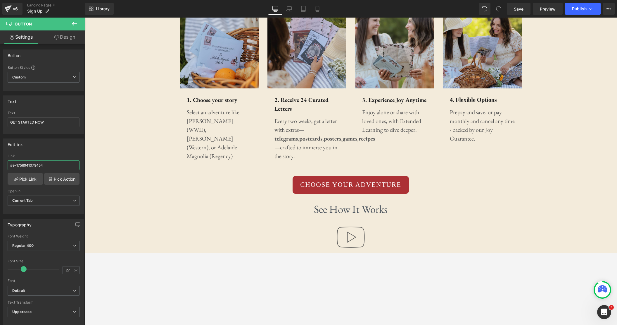
scroll to position [750, 0]
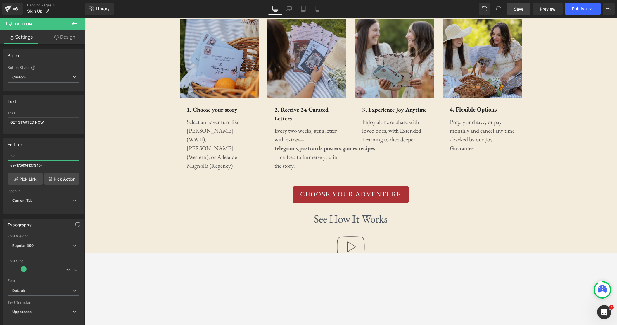
type input "#e-1756941079454"
click at [511, 11] on span "Save" at bounding box center [519, 9] width 10 height 6
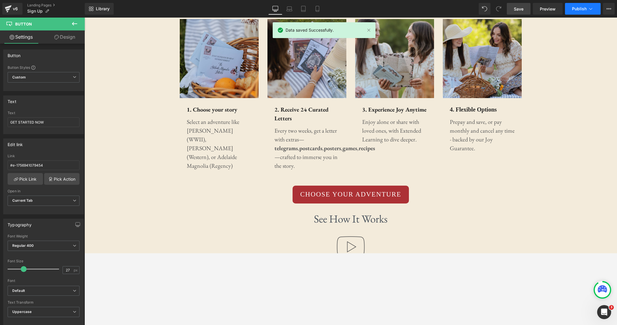
click at [511, 13] on button "Publish" at bounding box center [583, 9] width 36 height 12
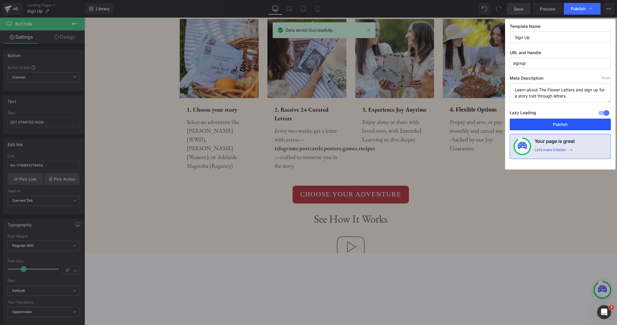
click at [511, 122] on button "Publish" at bounding box center [560, 124] width 101 height 12
